Goal: Obtain resource: Download file/media

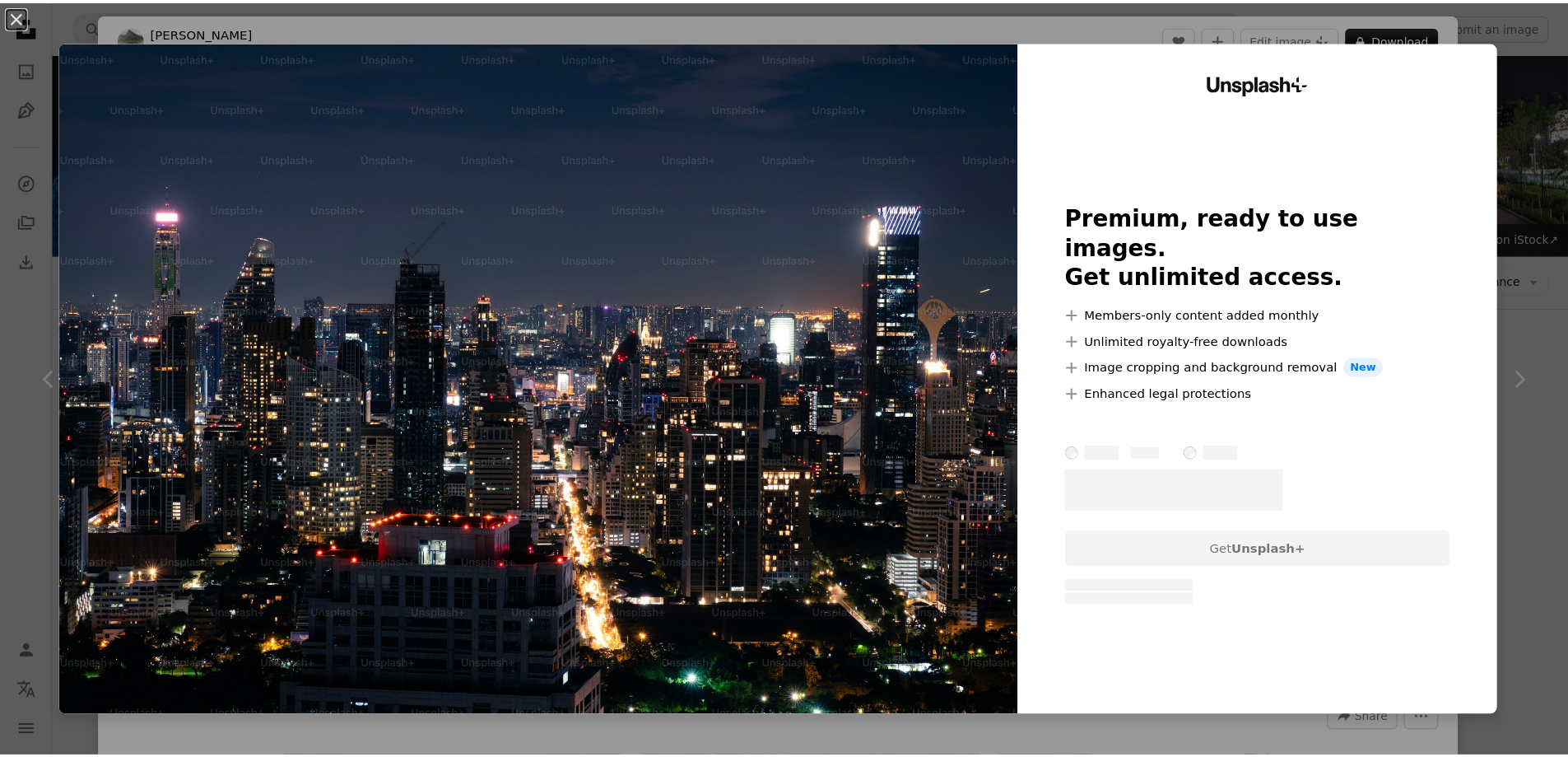
scroll to position [659, 0]
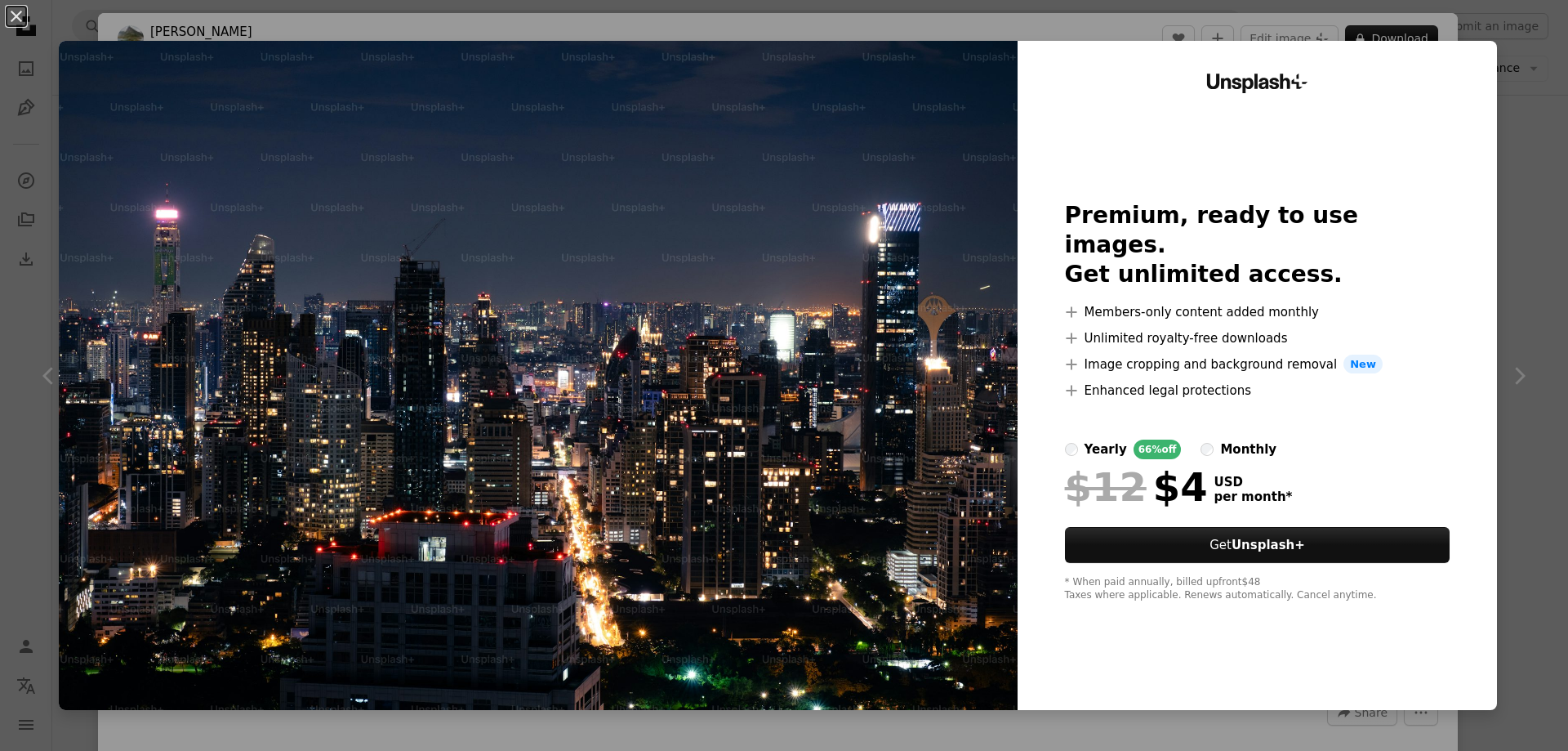
click at [1524, 201] on div "An X shape Unsplash+ Premium, ready to use images. Get unlimited access. A plus…" at bounding box center [784, 376] width 1568 height 751
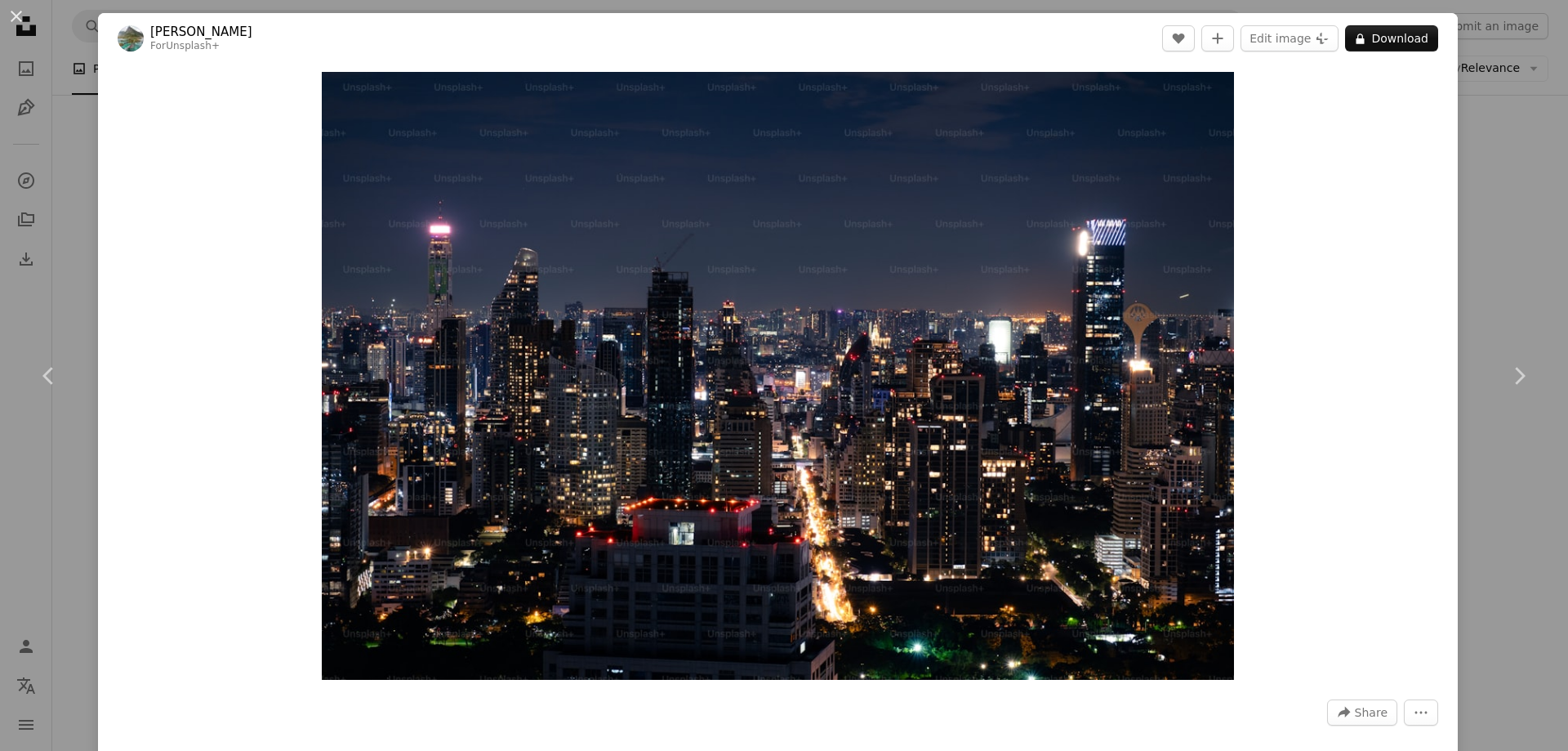
click at [1471, 244] on div "An X shape Chevron left Chevron right [PERSON_NAME] For Unsplash+ A heart A plu…" at bounding box center [784, 376] width 1568 height 751
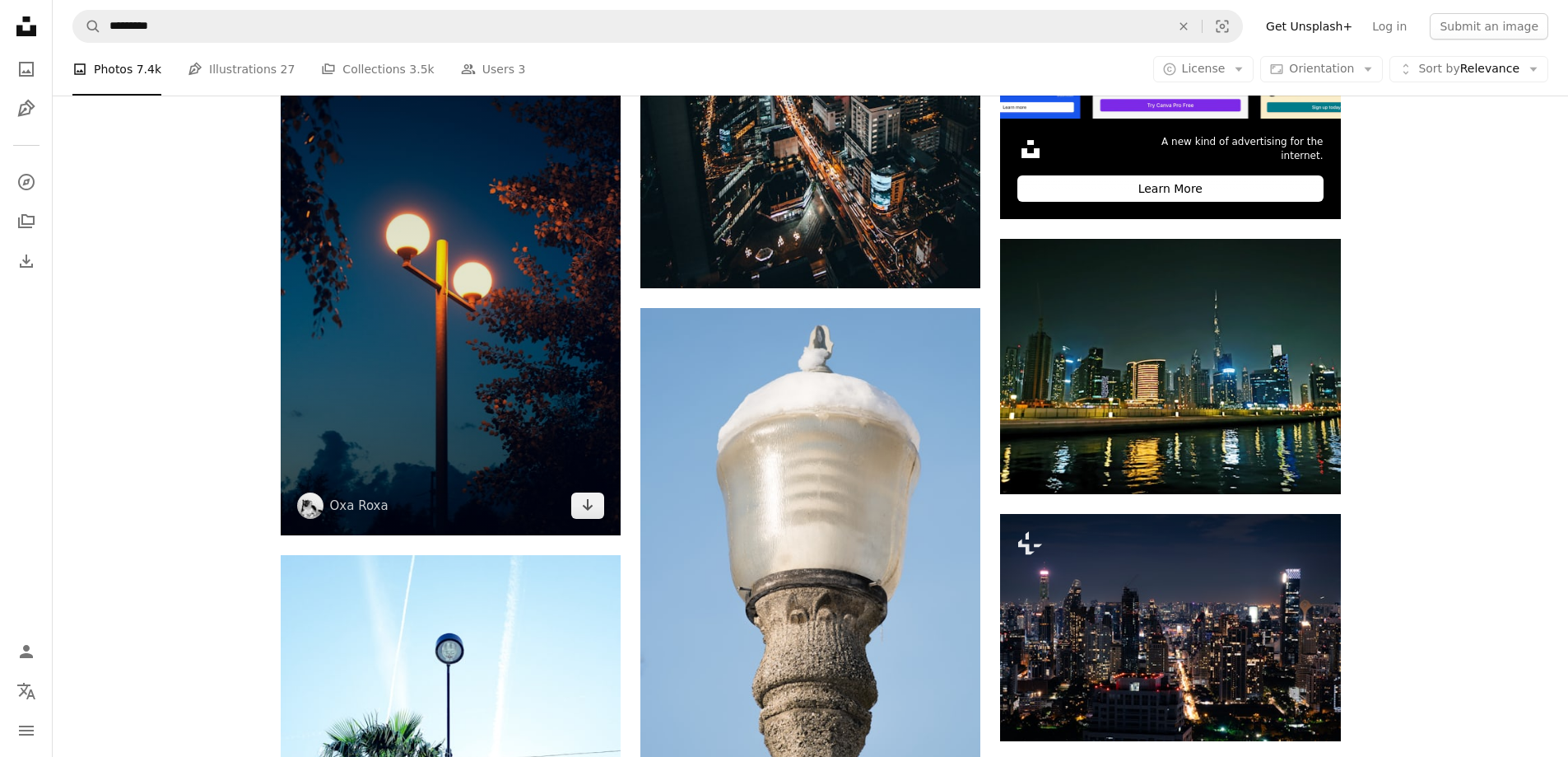
scroll to position [494, 0]
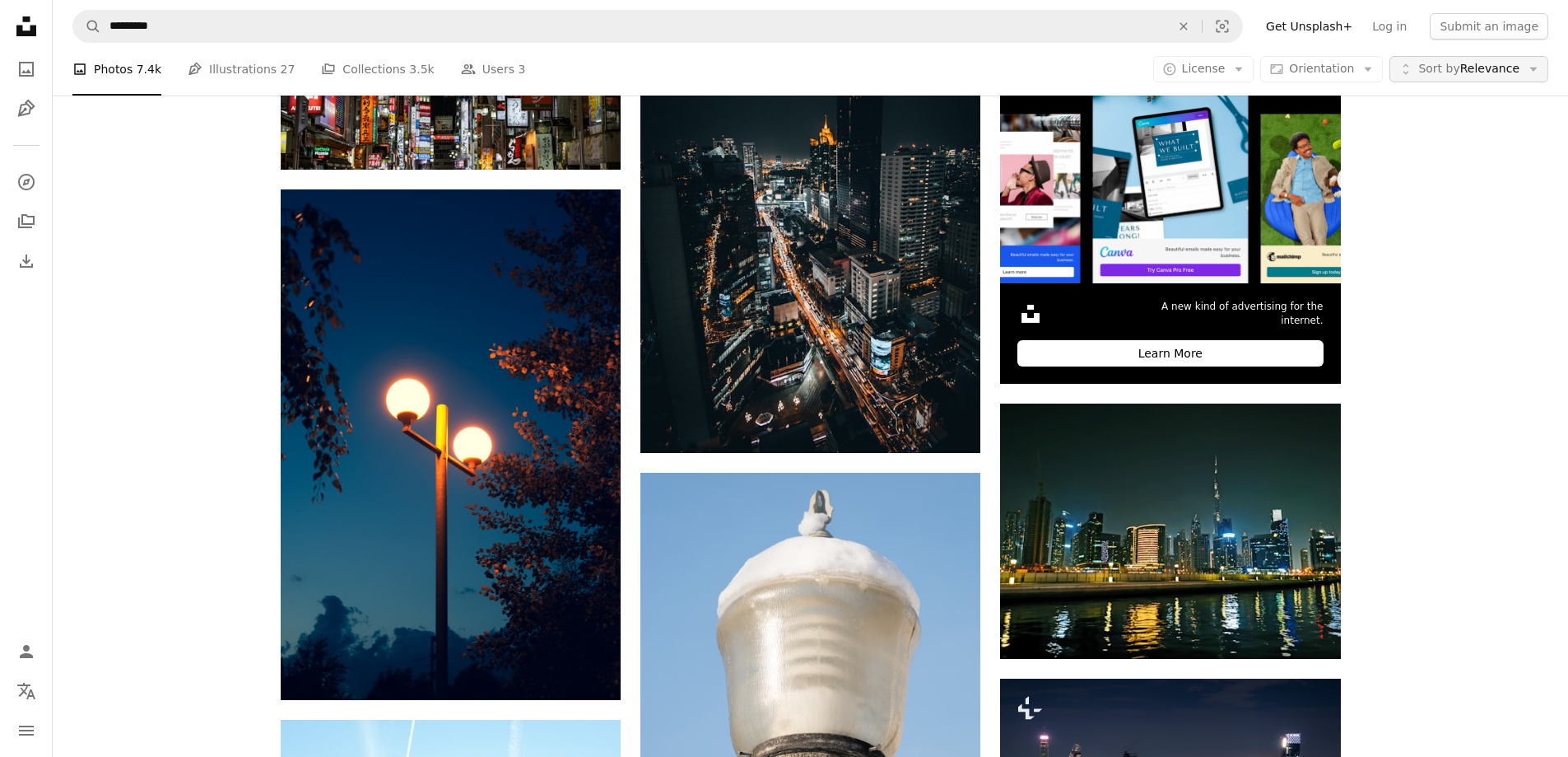
click at [1501, 69] on span "Sort by Relevance" at bounding box center [1469, 69] width 101 height 16
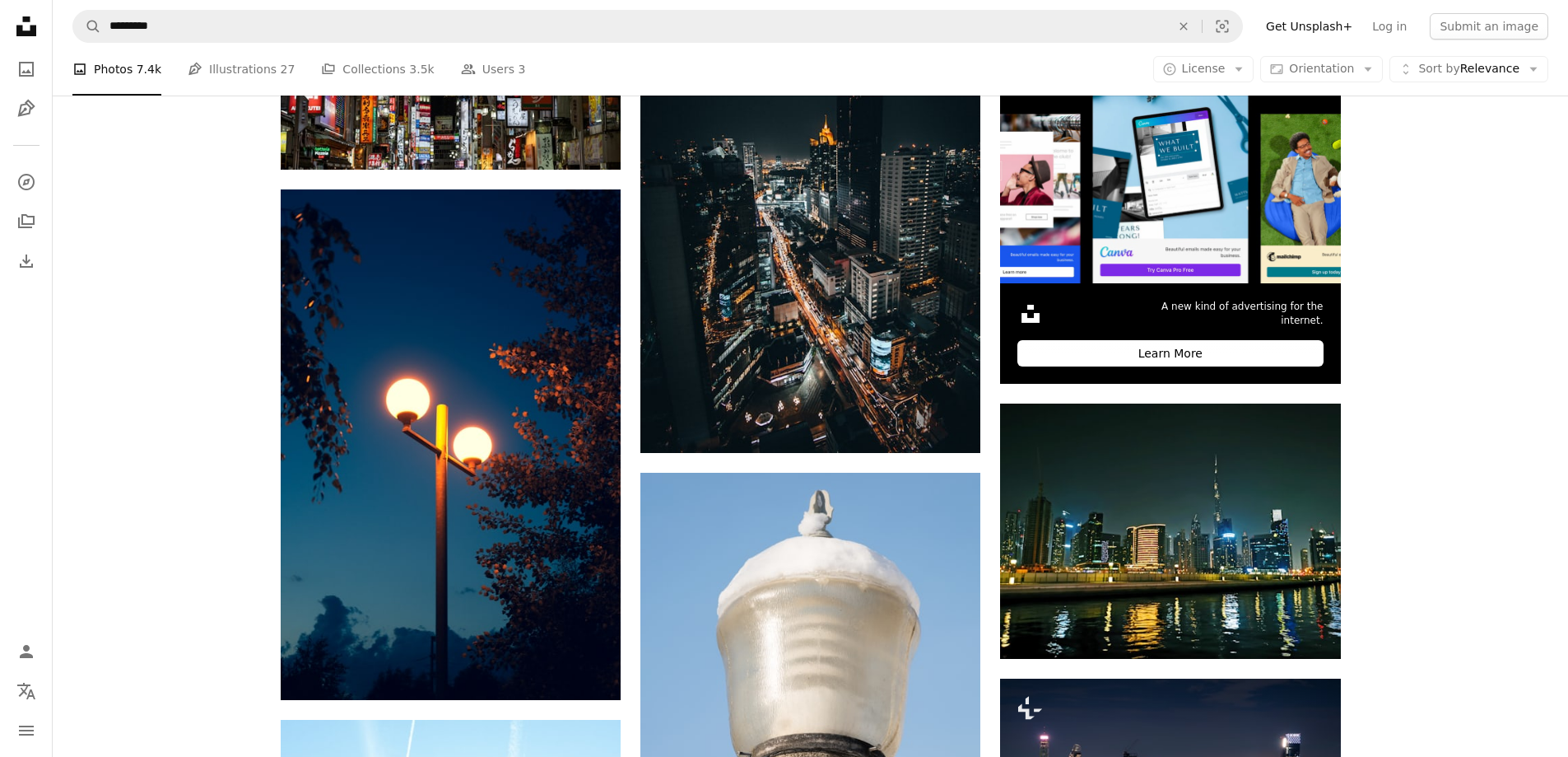
click at [1243, 54] on div "A photo Photos 7.4k Pen Tool Illustrations 27 A stack of folders Collections 3.…" at bounding box center [810, 69] width 1476 height 53
click at [1239, 66] on button "A copyright icon © License Arrow down" at bounding box center [1204, 69] width 101 height 26
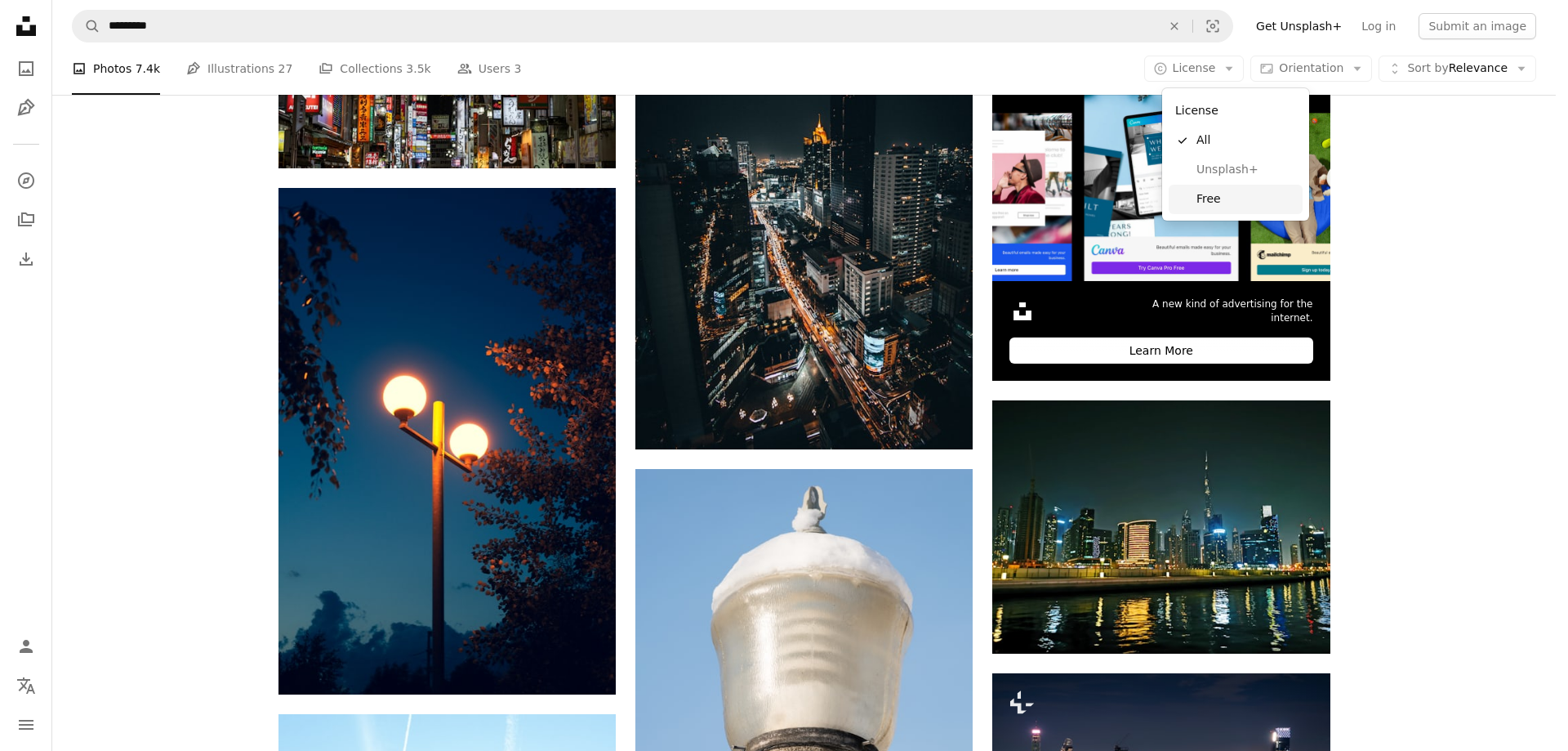
click at [1233, 207] on span "Free" at bounding box center [1247, 200] width 100 height 16
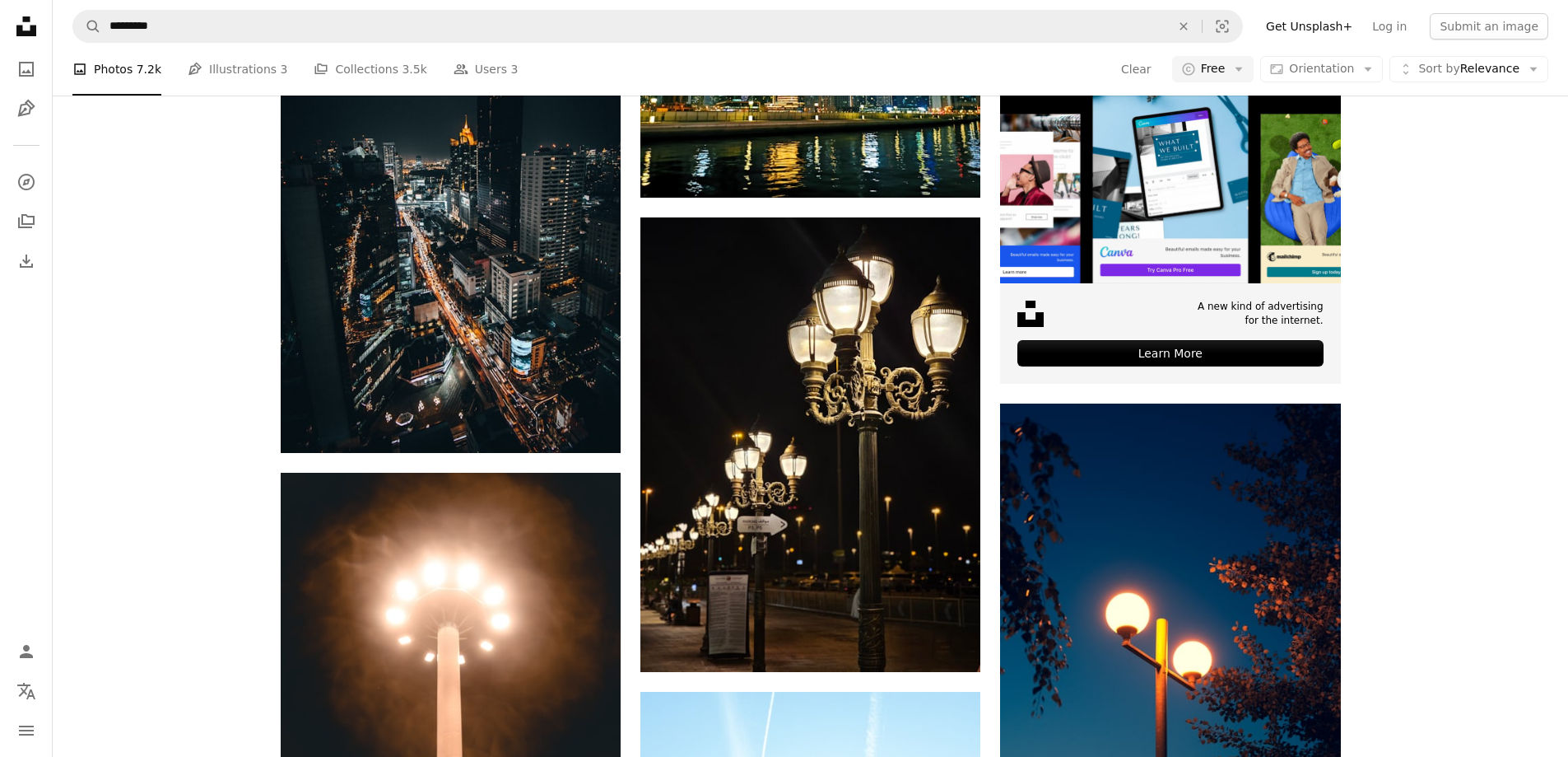
scroll to position [3212, 0]
